Goal: Find specific page/section: Find specific page/section

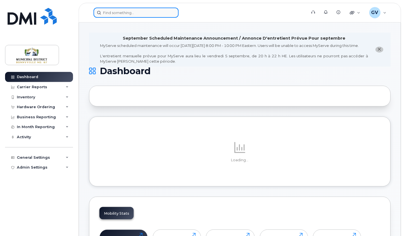
click at [130, 12] on input at bounding box center [135, 13] width 85 height 10
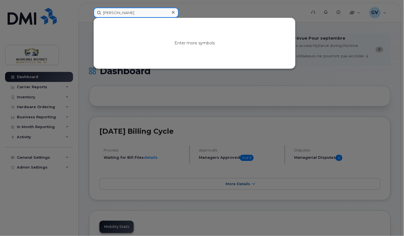
type input "Maria"
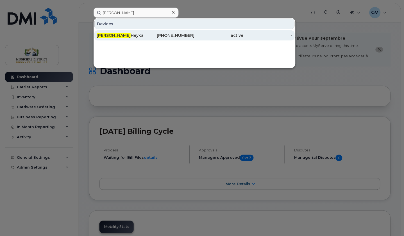
click at [110, 35] on div "Maria Heyka" at bounding box center [121, 36] width 49 height 6
